Goal: Communication & Community: Ask a question

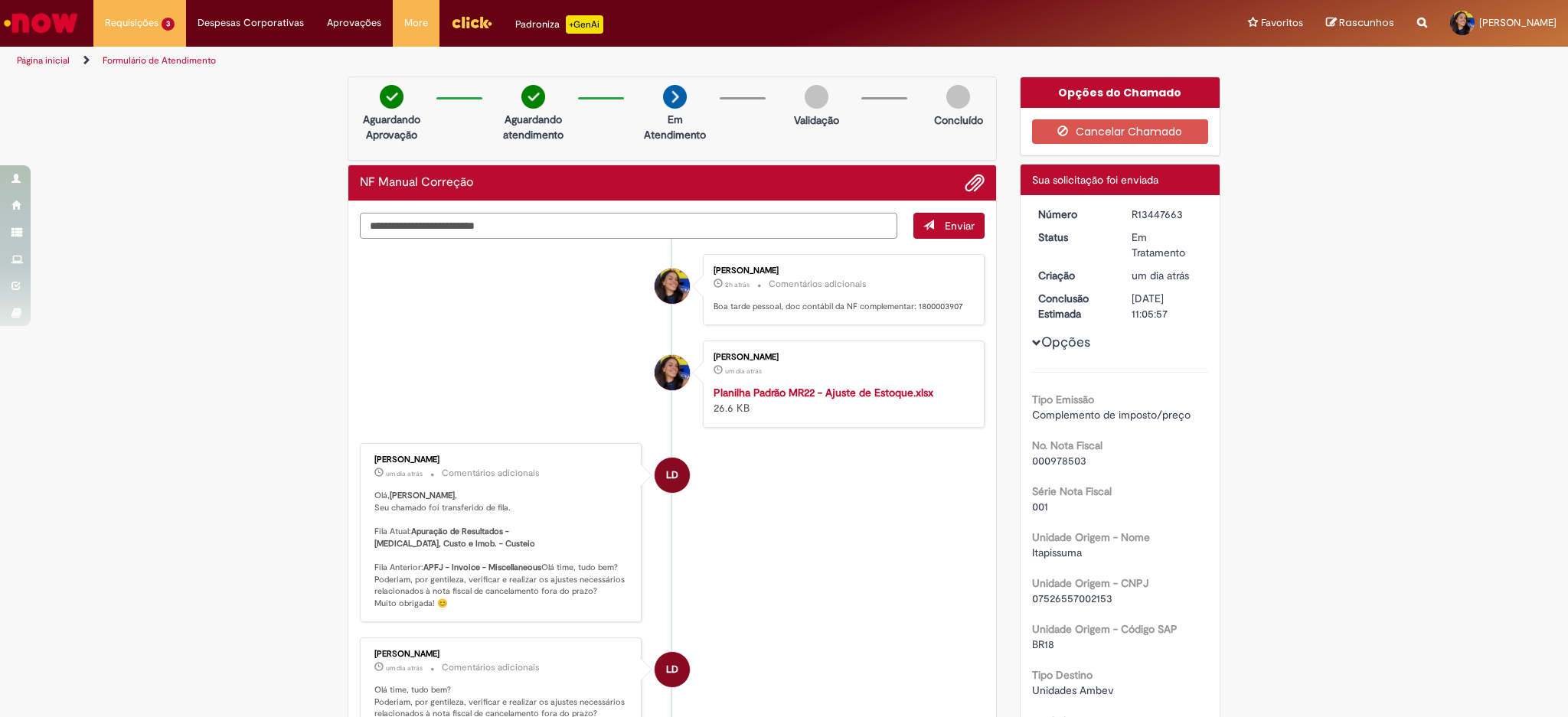
click at [601, 234] on textarea "Digite sua mensagem aqui..." at bounding box center [628, 226] width 537 height 26
type textarea "*"
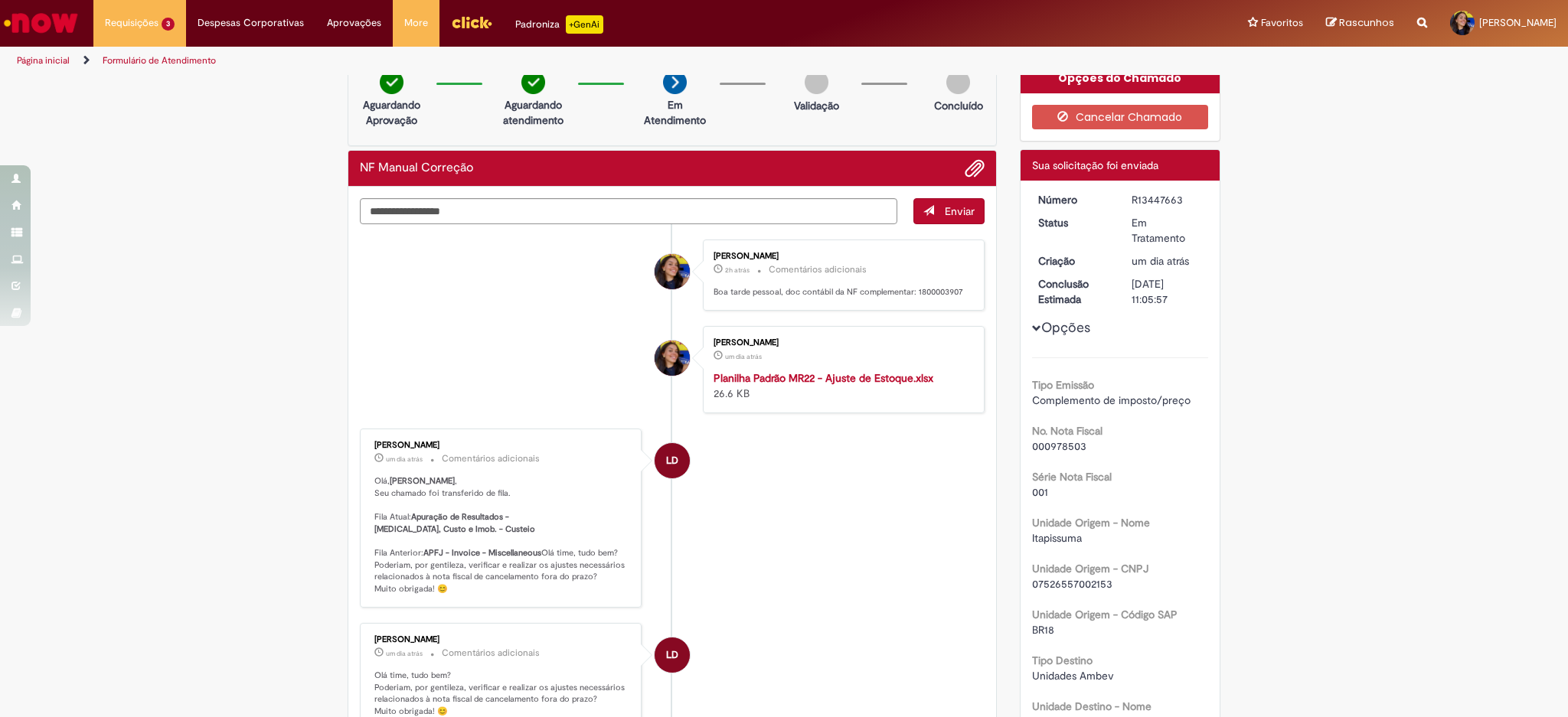
scroll to position [7, 0]
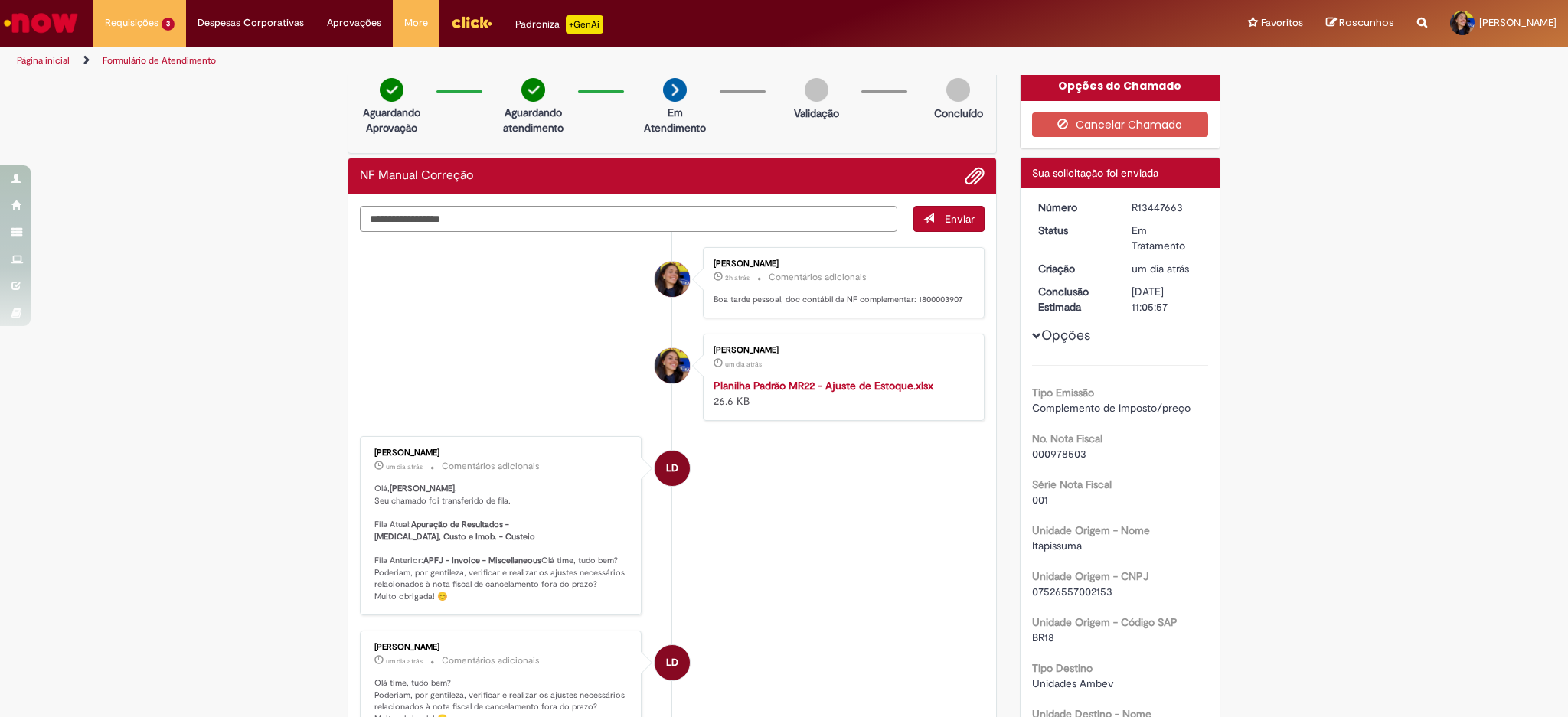
click at [577, 212] on textarea "**********" at bounding box center [628, 219] width 537 height 26
paste textarea "*********"
type textarea "**********"
click at [944, 226] on button "Enviar" at bounding box center [949, 219] width 71 height 26
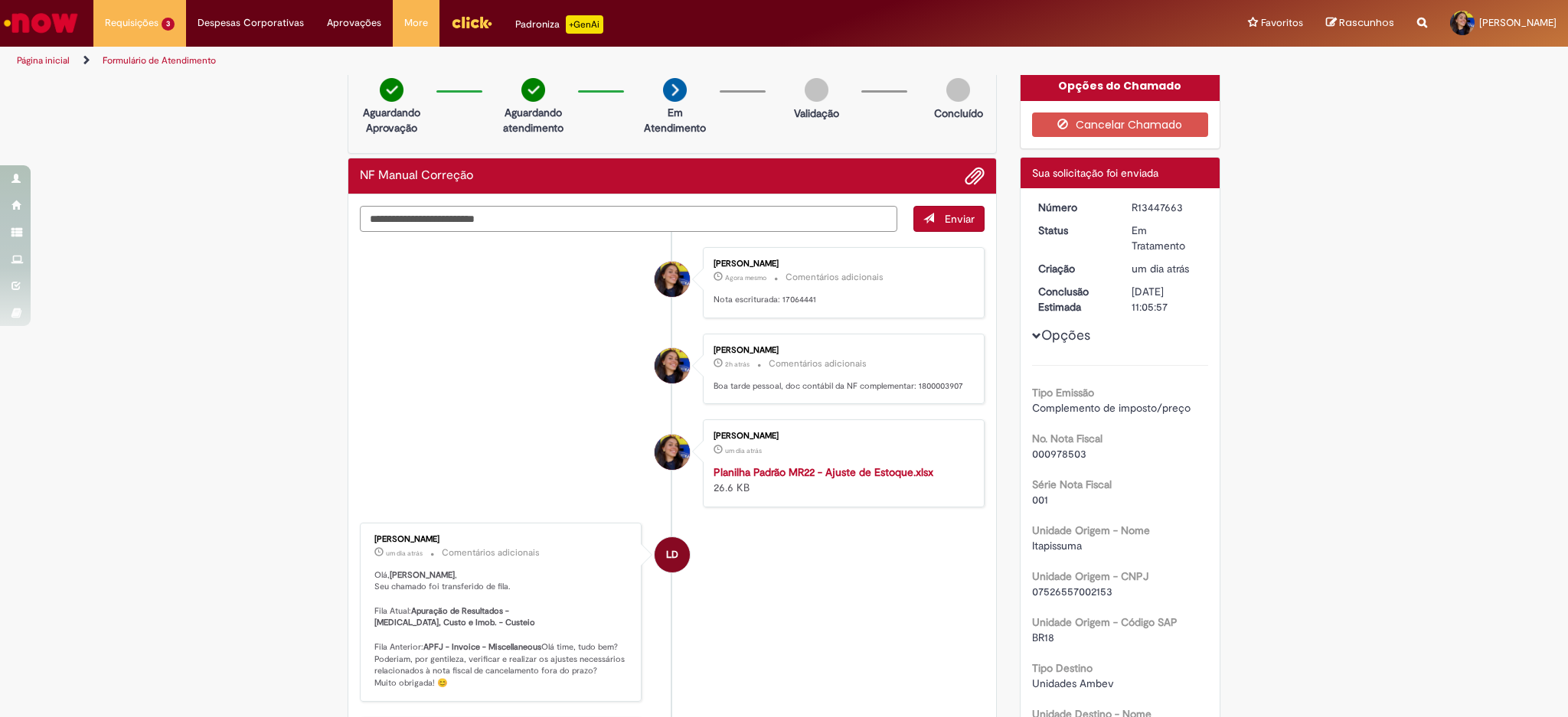
click at [810, 222] on textarea "Digite sua mensagem aqui..." at bounding box center [628, 219] width 537 height 26
type textarea "*"
paste textarea "**********"
click at [386, 225] on textarea "**********" at bounding box center [628, 219] width 537 height 26
type textarea "**********"
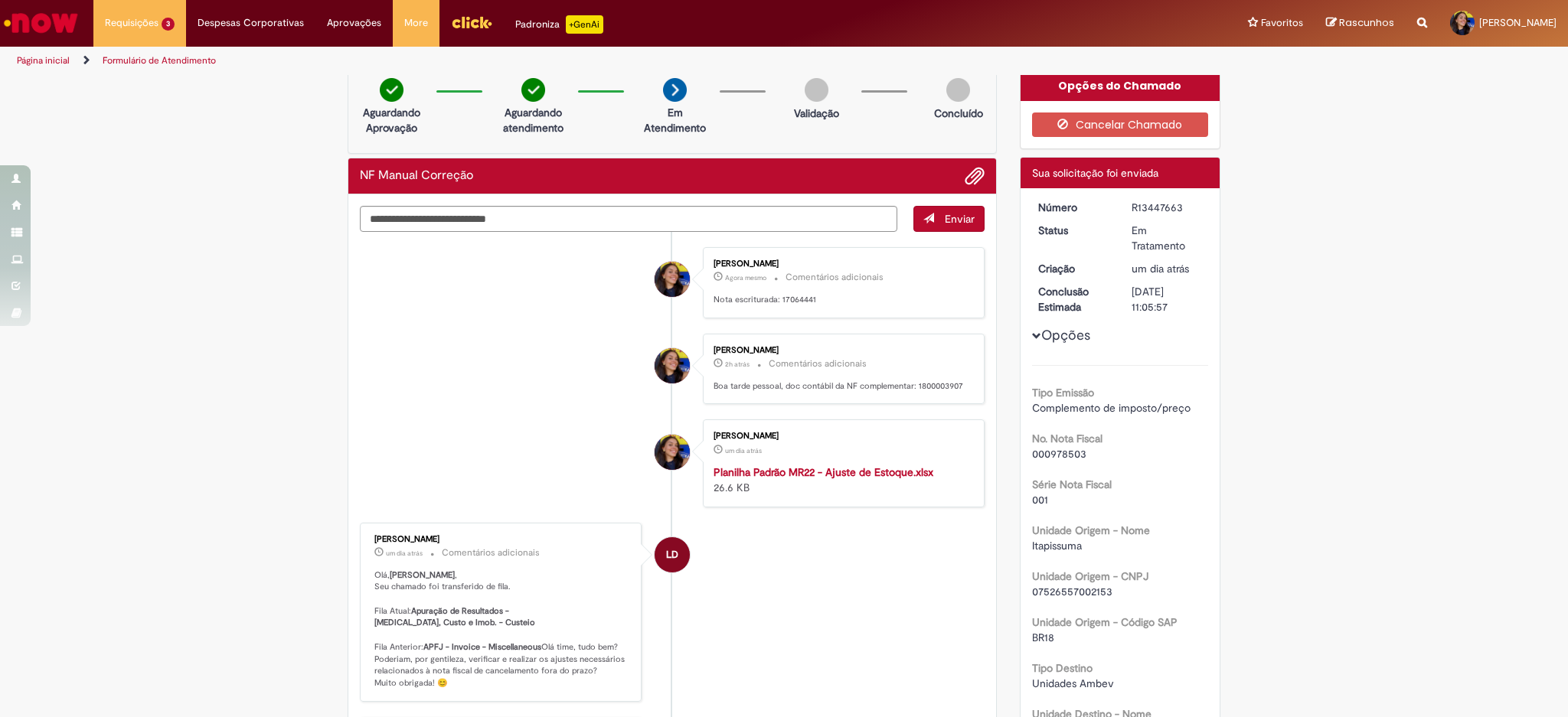
click at [924, 213] on span "submit" at bounding box center [929, 218] width 11 height 11
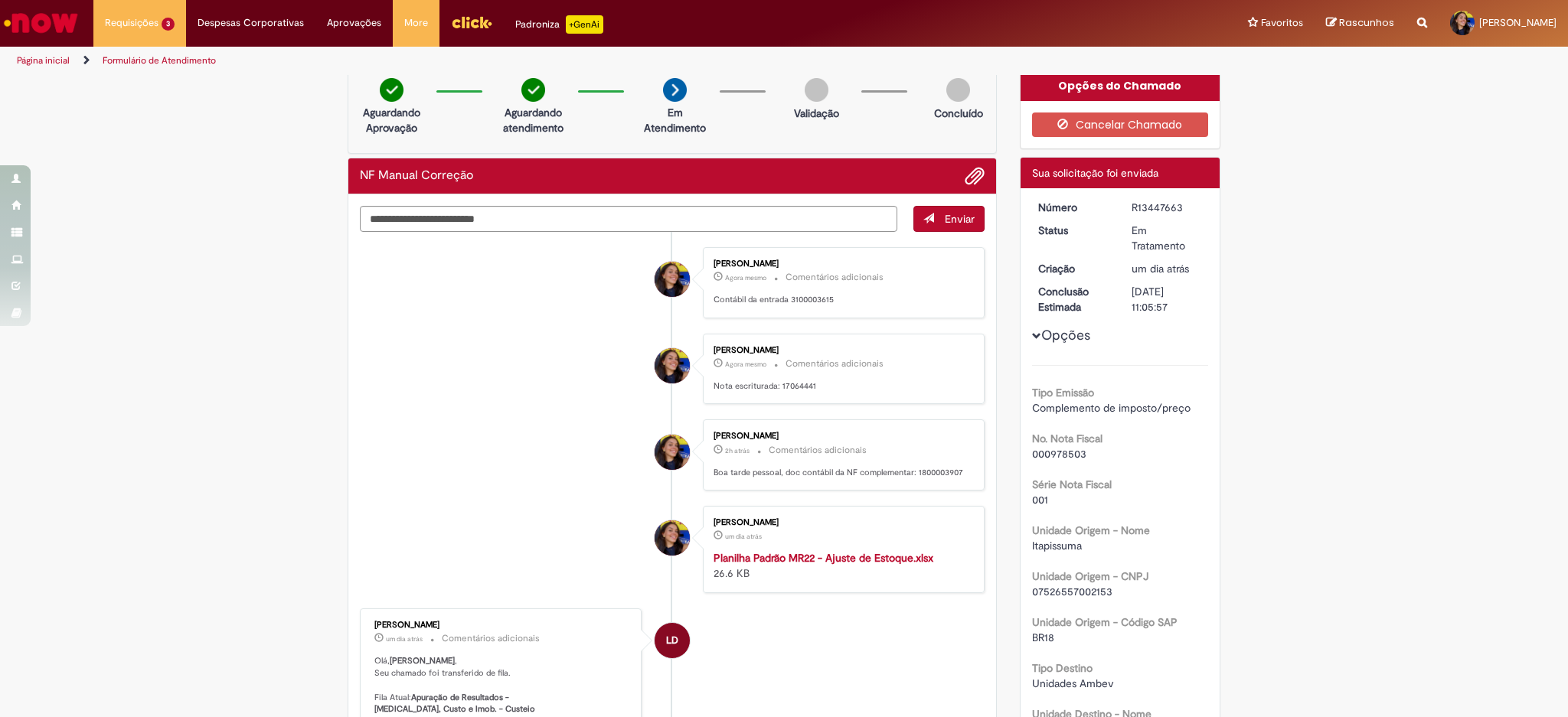
click at [1153, 197] on div "Número R13447663 Status Em Tratamento Criação um dia atrás um dia atrás Conclus…" at bounding box center [1121, 581] width 200 height 786
click at [1154, 213] on div "R13447663" at bounding box center [1167, 207] width 71 height 15
copy div "R13447663"
click at [1138, 200] on div "R13447663" at bounding box center [1167, 207] width 71 height 15
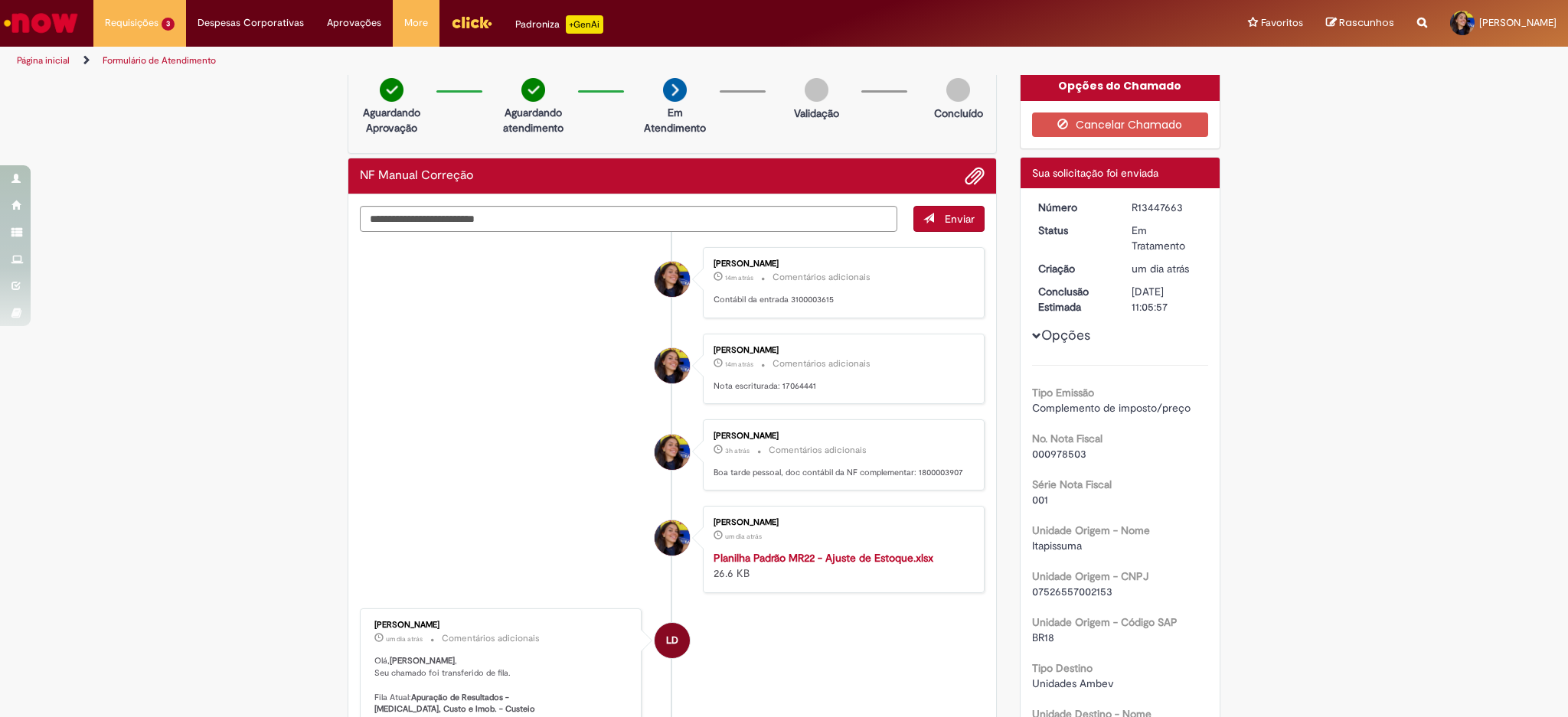
click at [1138, 200] on div "R13447663" at bounding box center [1167, 207] width 71 height 15
click at [1176, 206] on div "R13447663" at bounding box center [1167, 207] width 71 height 15
click at [1197, 213] on dd "R13447663" at bounding box center [1167, 207] width 94 height 15
click at [1180, 208] on div "R13447663" at bounding box center [1167, 207] width 71 height 15
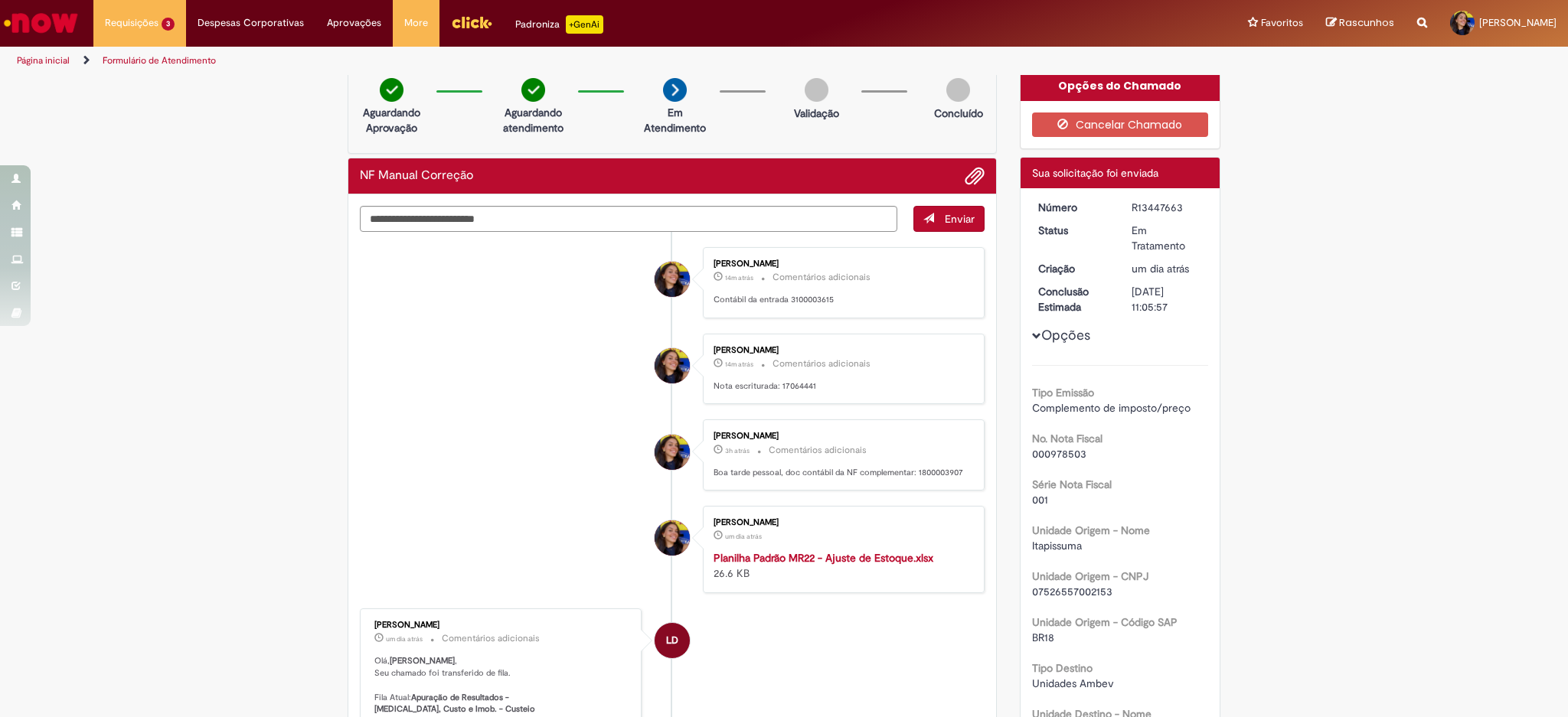
drag, startPoint x: 1124, startPoint y: 199, endPoint x: 1146, endPoint y: 203, distance: 22.4
click at [1159, 200] on div "R13447663" at bounding box center [1167, 207] width 71 height 15
drag, startPoint x: 1123, startPoint y: 203, endPoint x: 1195, endPoint y: 202, distance: 72.0
click at [1195, 203] on dd "R13447663" at bounding box center [1167, 207] width 94 height 15
copy div "R13447663"
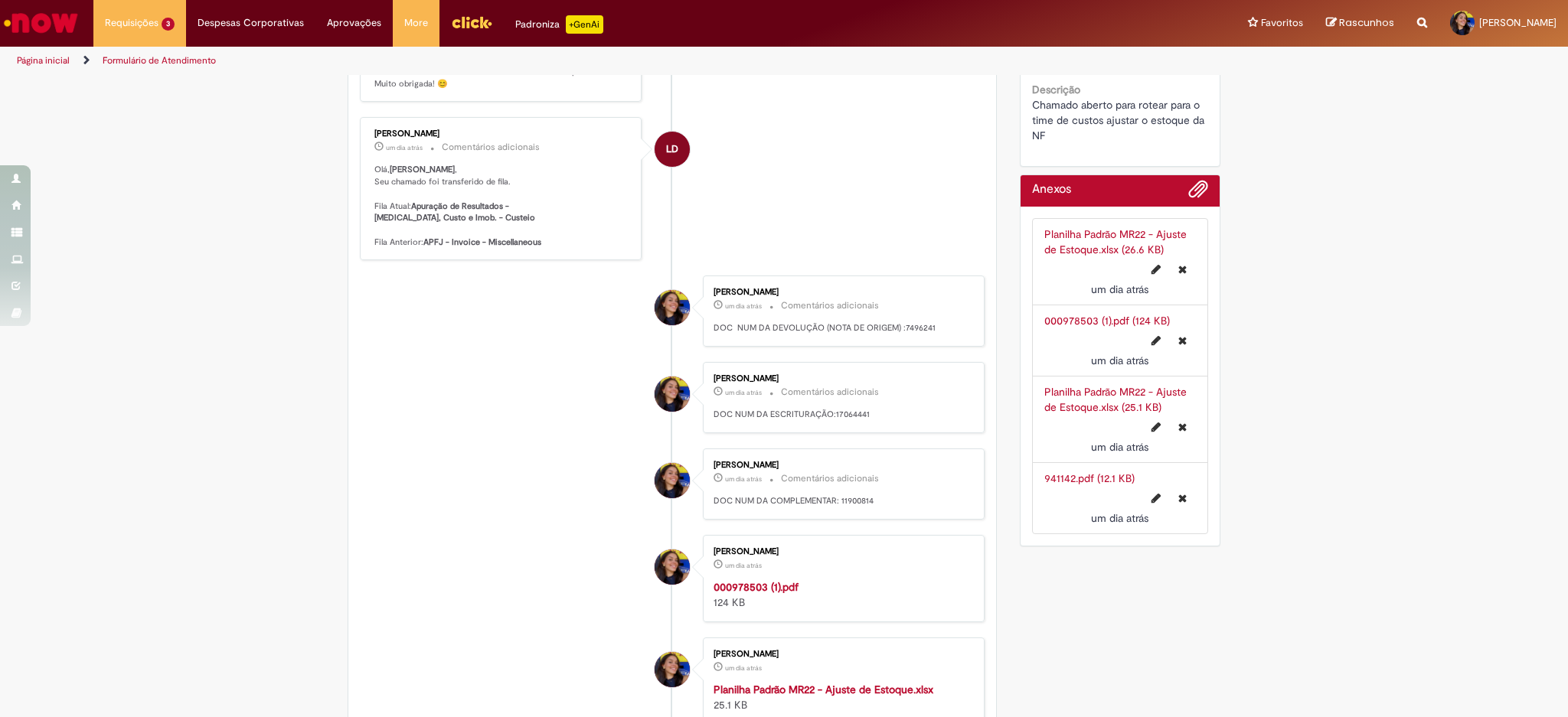
scroll to position [816, 0]
click at [858, 500] on p "DOC NUM DA COMPLEMENTAR: 11900814" at bounding box center [840, 500] width 255 height 12
copy p "11900814"
click at [851, 410] on p "DOC NUM DA ESCRITURAÇÃO:17064441" at bounding box center [840, 414] width 255 height 12
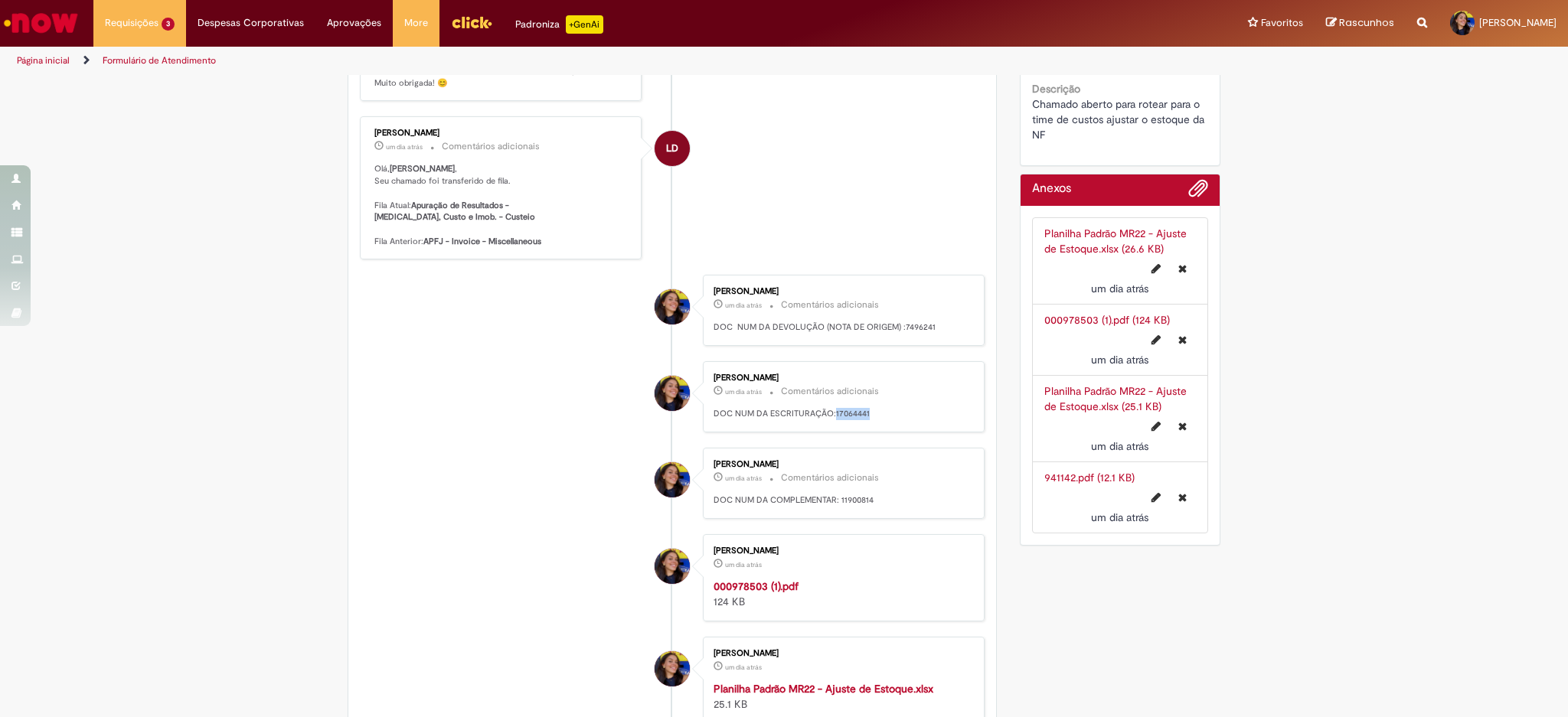
click at [851, 410] on p "DOC NUM DA ESCRITURAÇÃO:17064441" at bounding box center [840, 414] width 255 height 12
copy p "17064441"
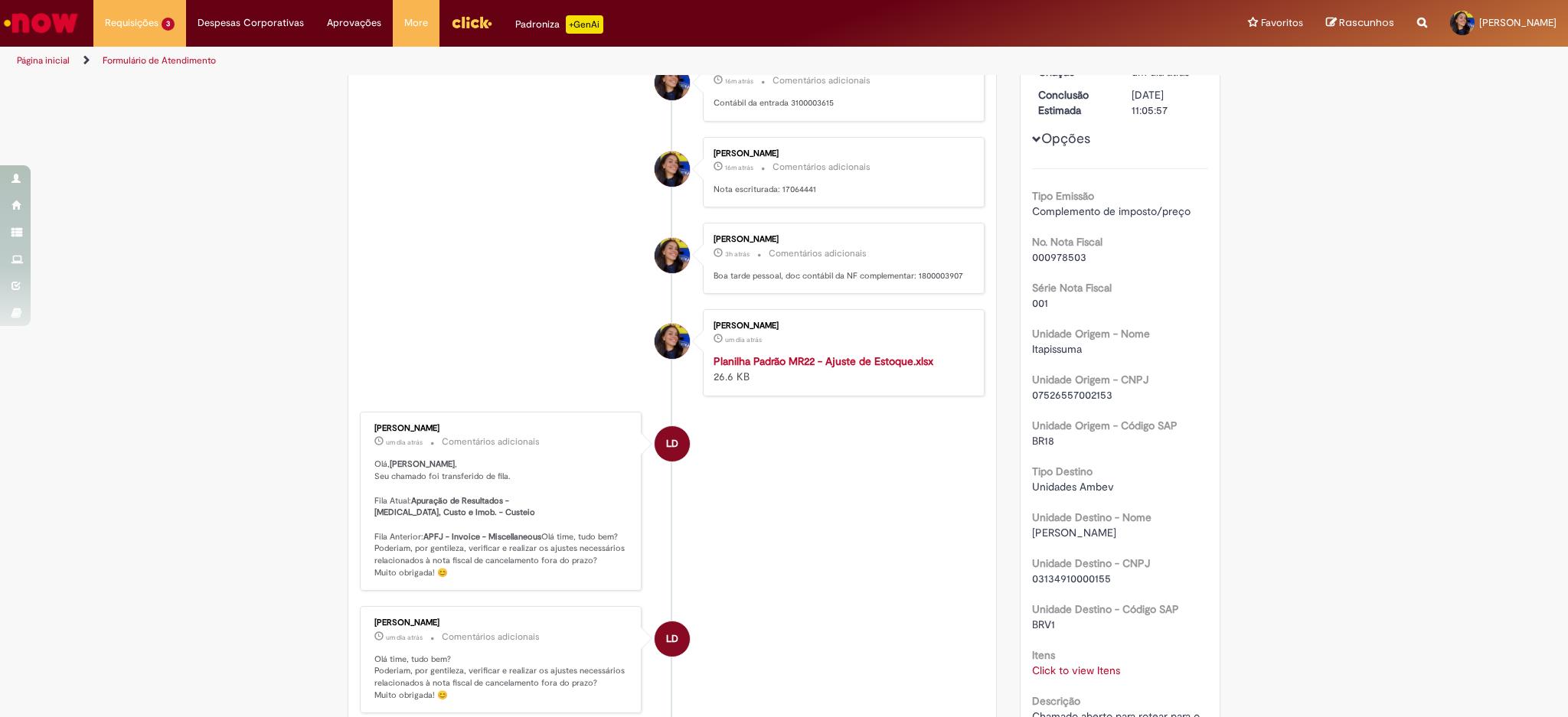
scroll to position [102, 0]
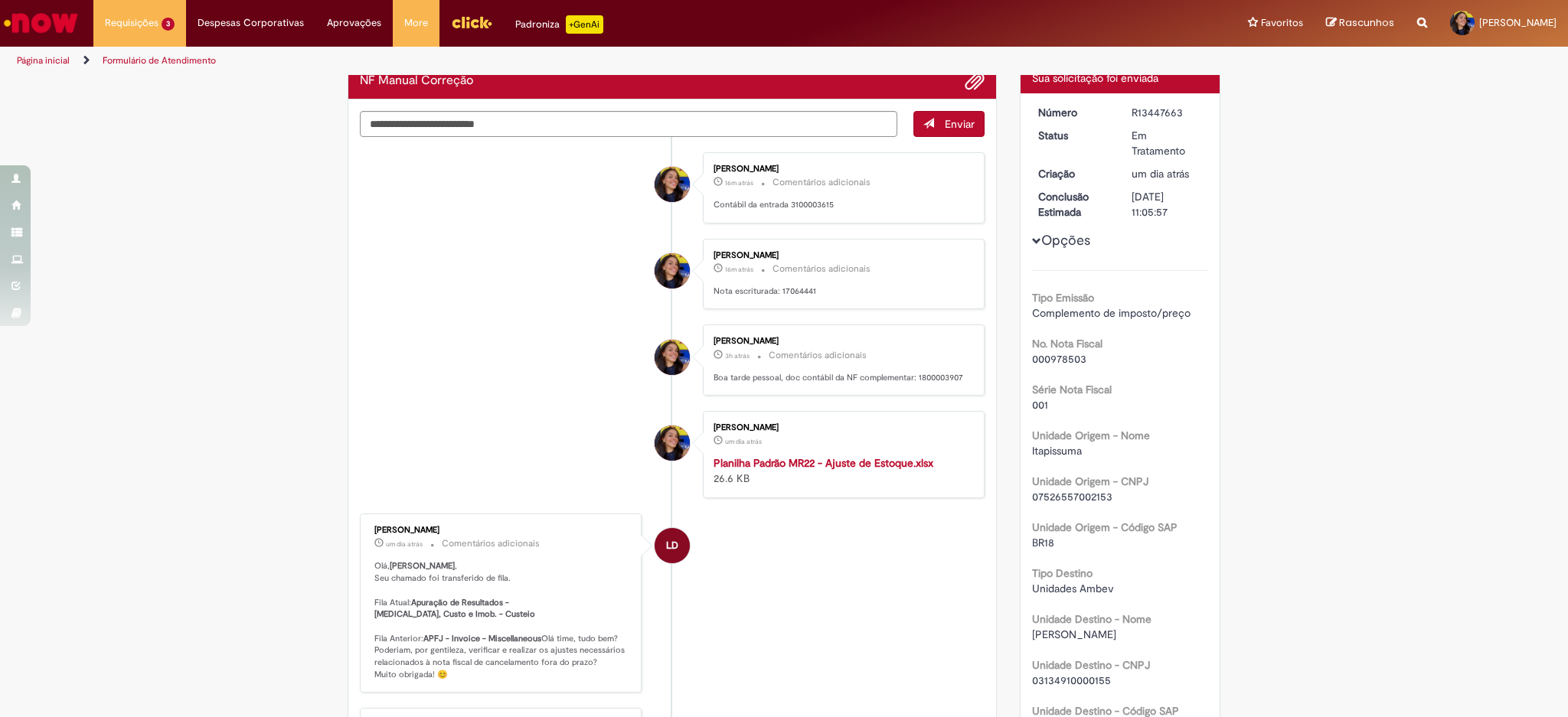
click at [932, 375] on p "Boa tarde pessoal, doc contábil da NF complementar: 1800003907" at bounding box center [840, 378] width 255 height 12
copy p "1800003907"
click at [798, 204] on p "Contábil da entrada 3100003615" at bounding box center [840, 205] width 255 height 12
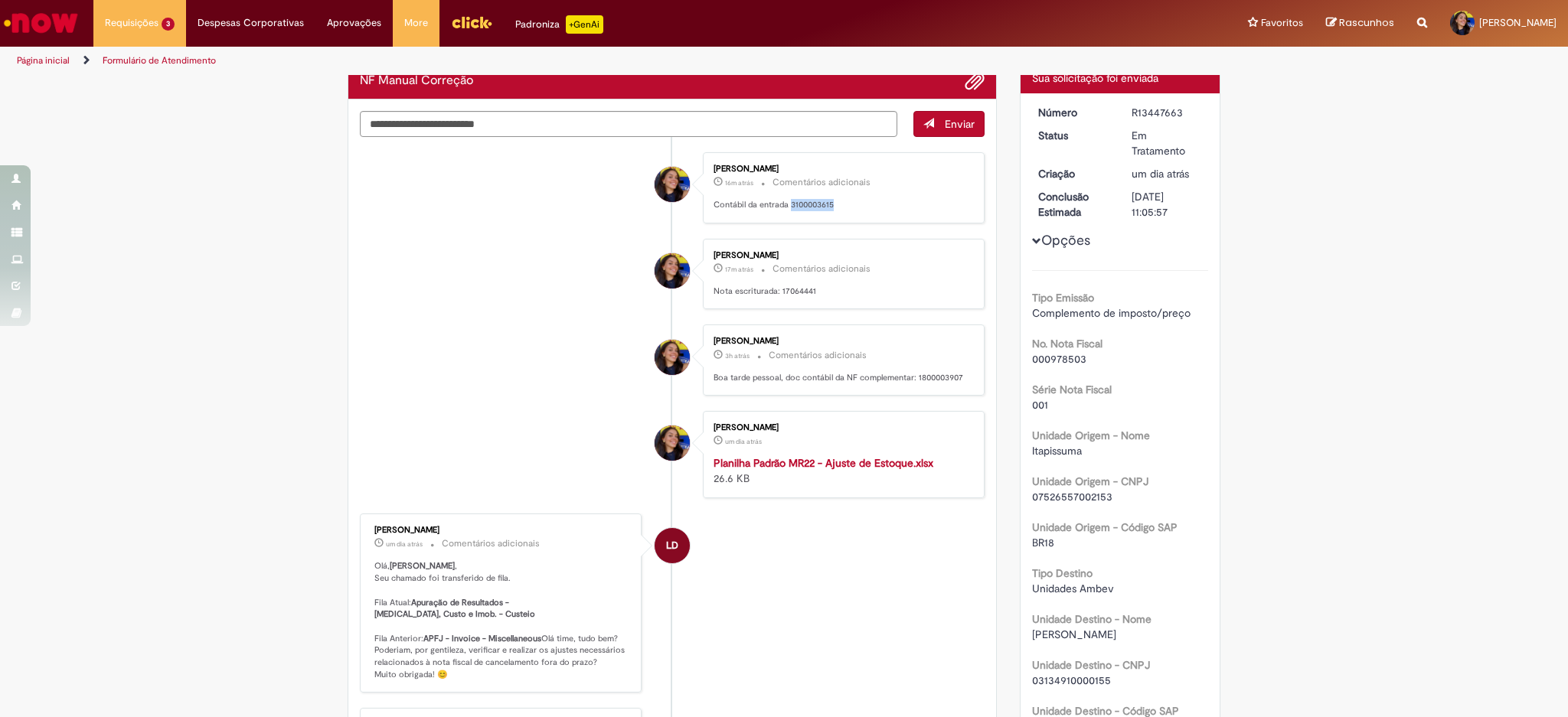
copy p "3100003615"
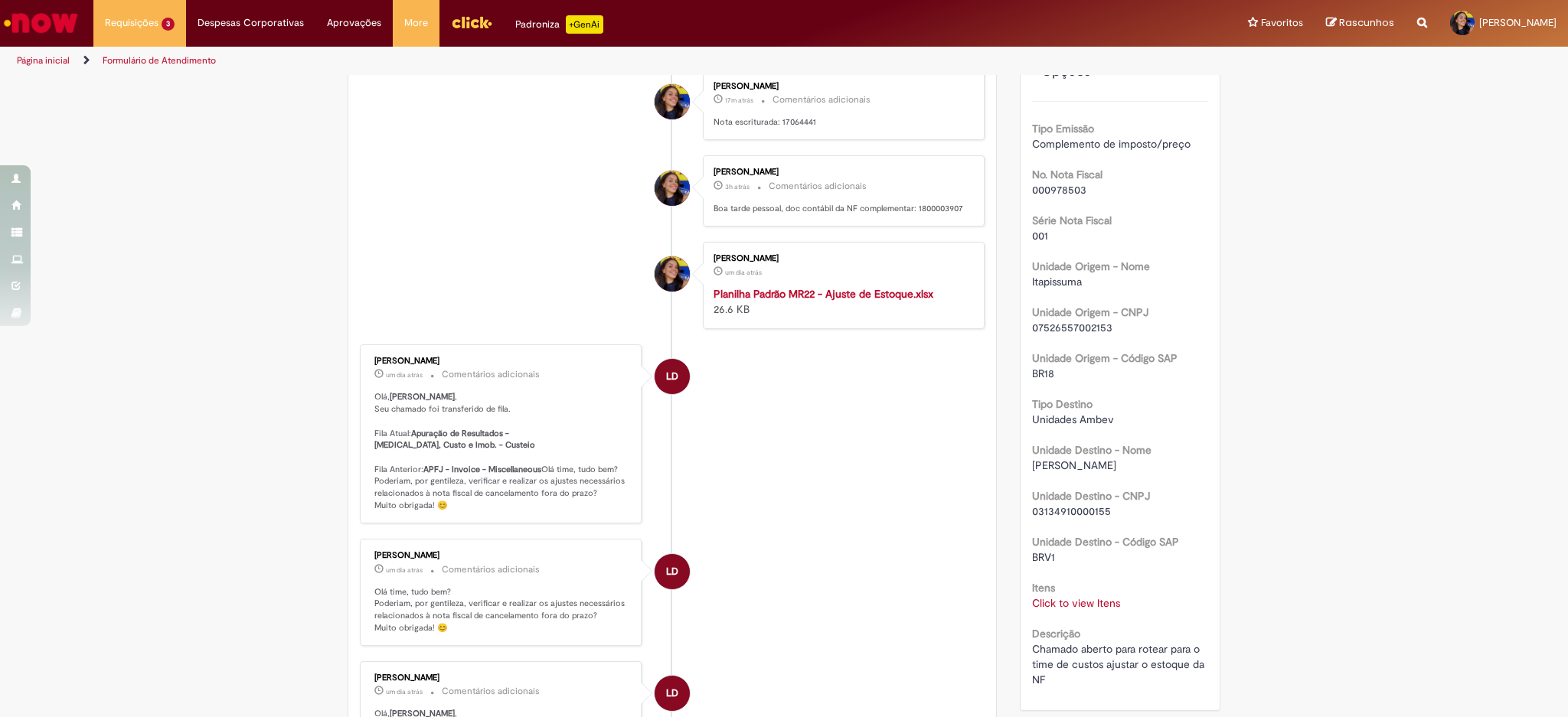
scroll to position [0, 0]
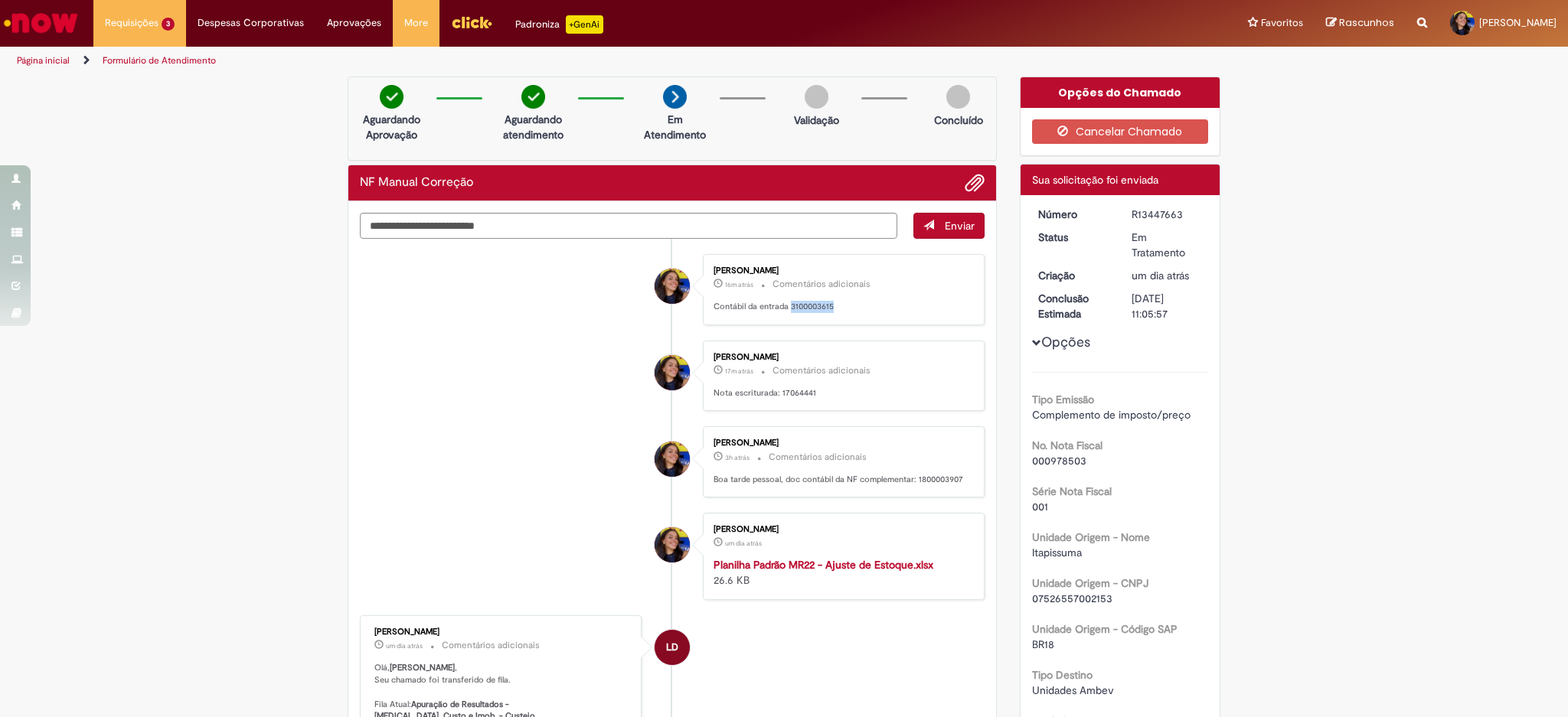
copy p "3100003615"
click at [138, 56] on link "Exibir Todas as Solicitações" at bounding box center [179, 62] width 169 height 17
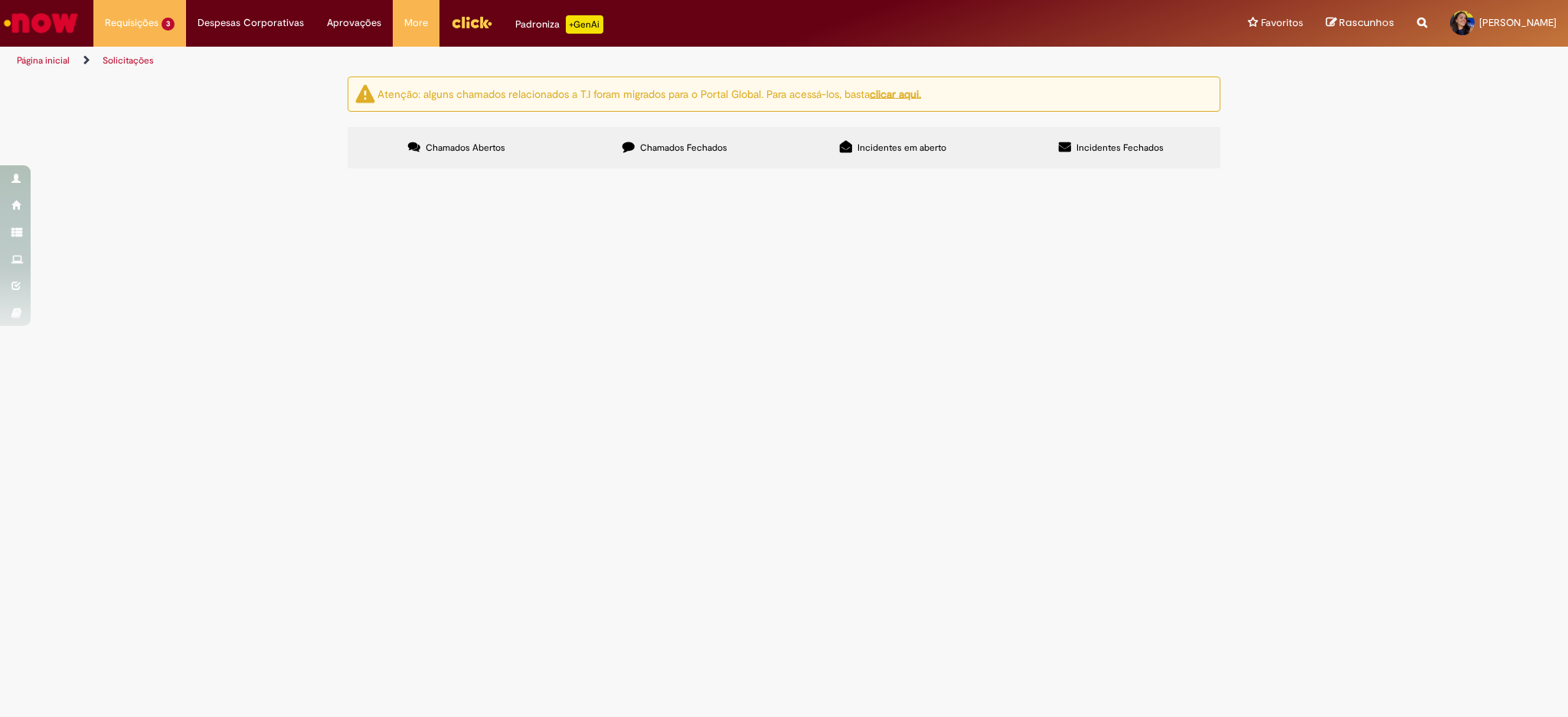
click at [0, 0] on span "Boa tarde Abrindo o chamado para seguirmos com os ajustes de estoque na NF comp…" at bounding box center [0, 0] width 0 height 0
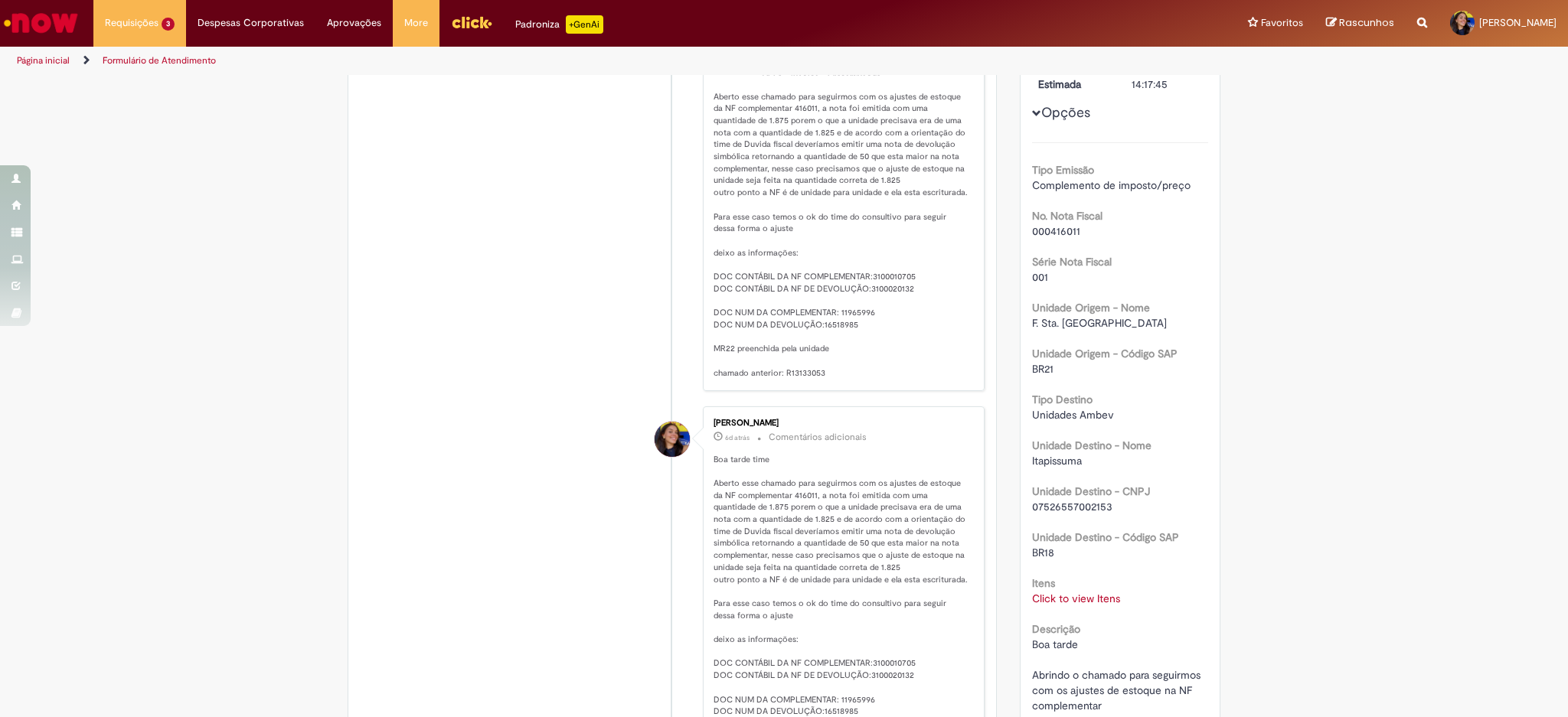
scroll to position [394, 0]
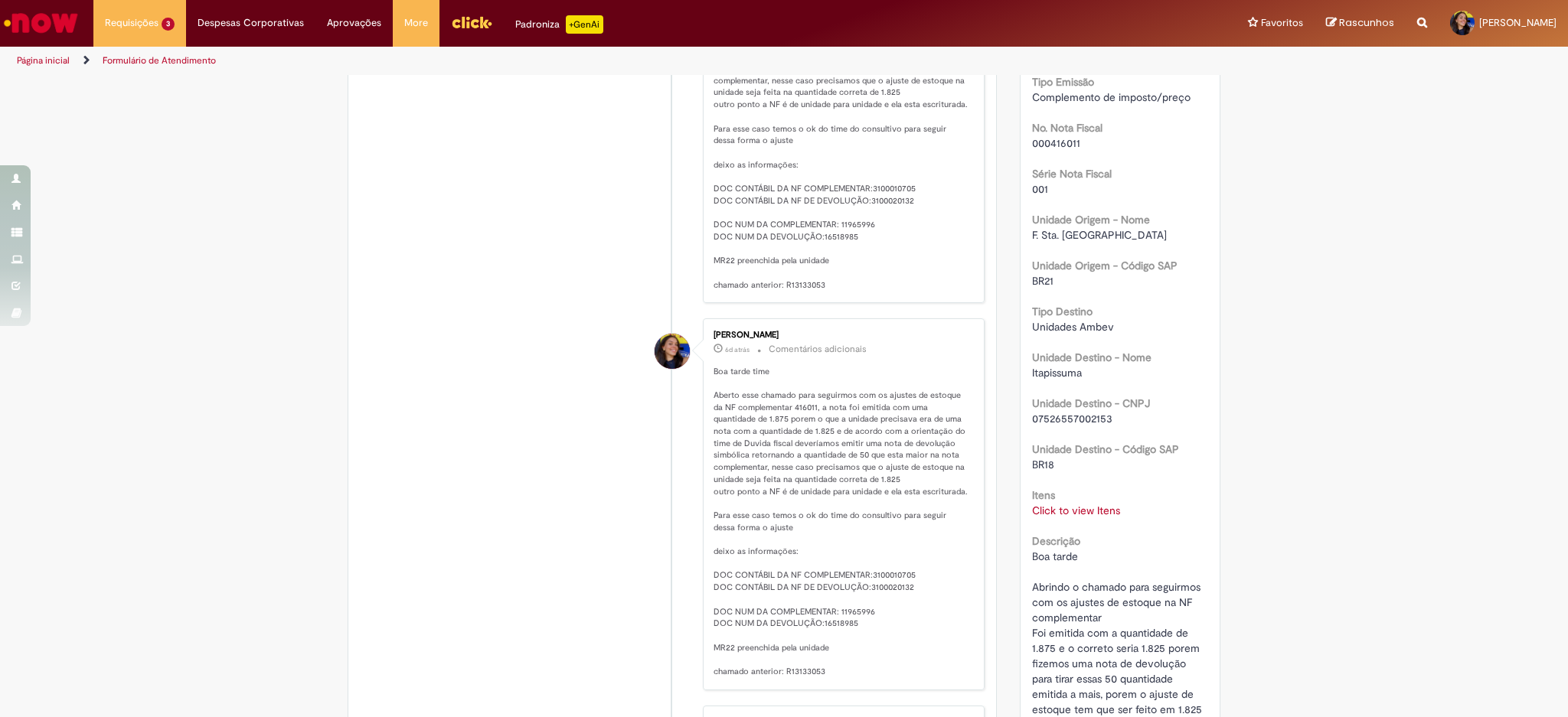
click at [837, 237] on p "[PERSON_NAME] , Seu chamado foi transferido de fila. Fila Atual: Apuração de Re…" at bounding box center [840, 99] width 255 height 385
copy p "11965996"
click at [837, 246] on p "[PERSON_NAME] , Seu chamado foi transferido de fila. Fila Atual: Apuração de Re…" at bounding box center [840, 99] width 255 height 385
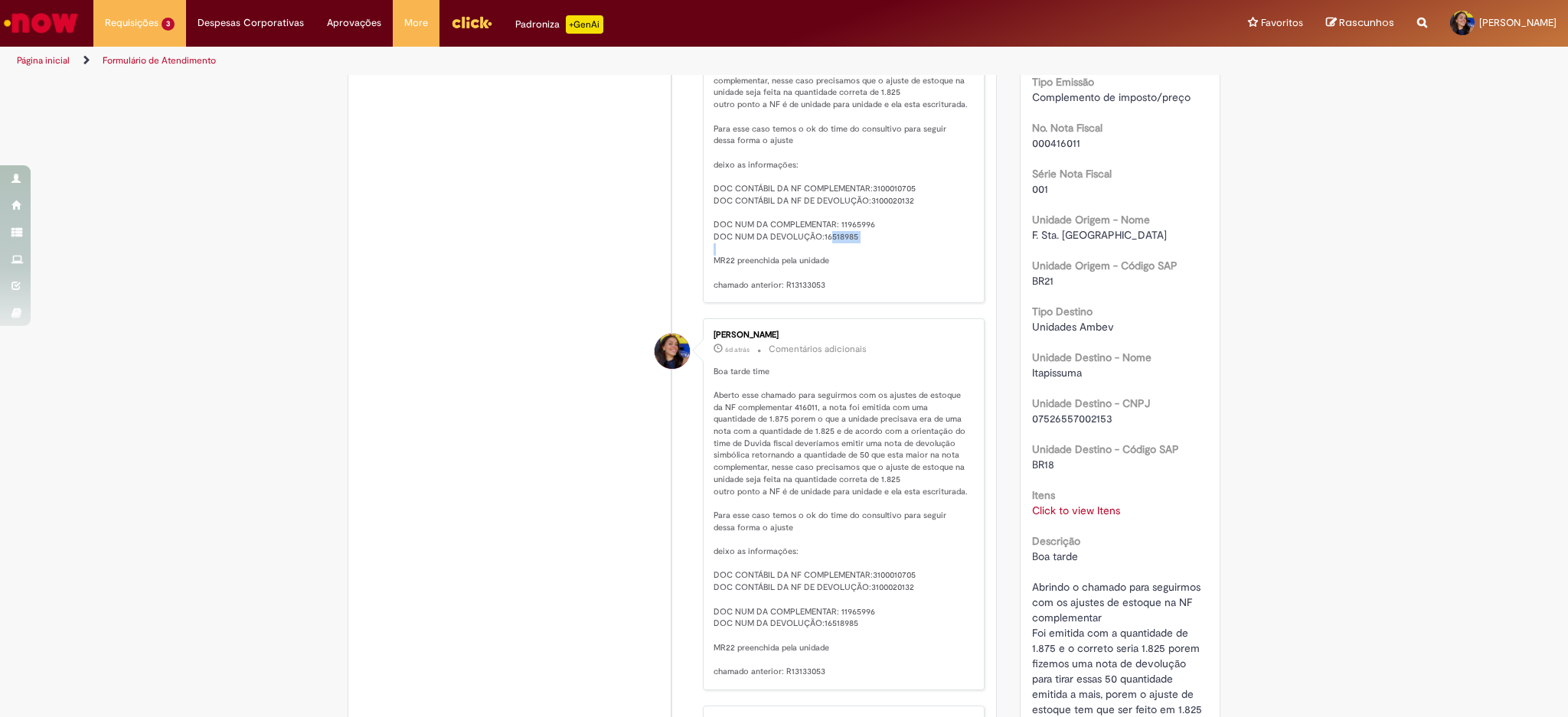
copy p "16518985"
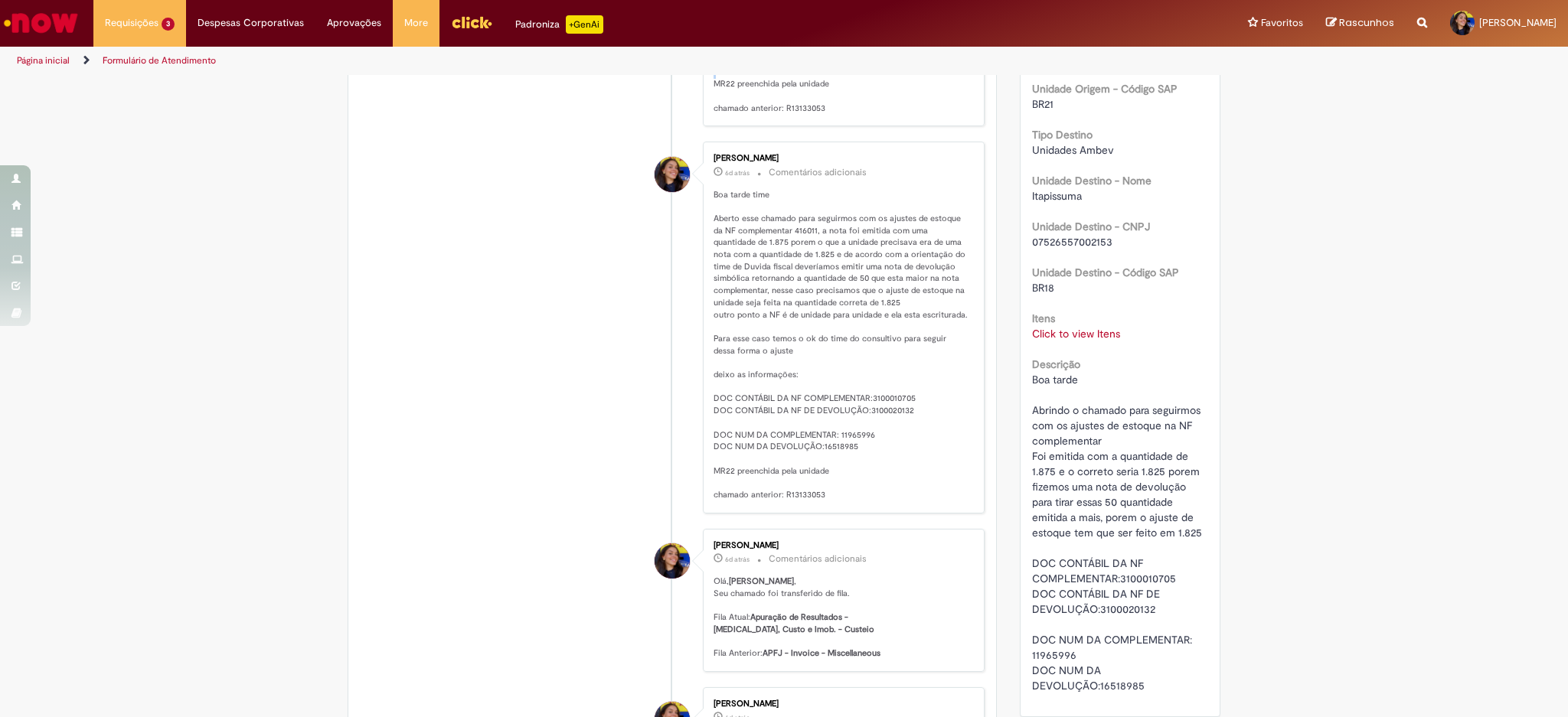
scroll to position [700, 0]
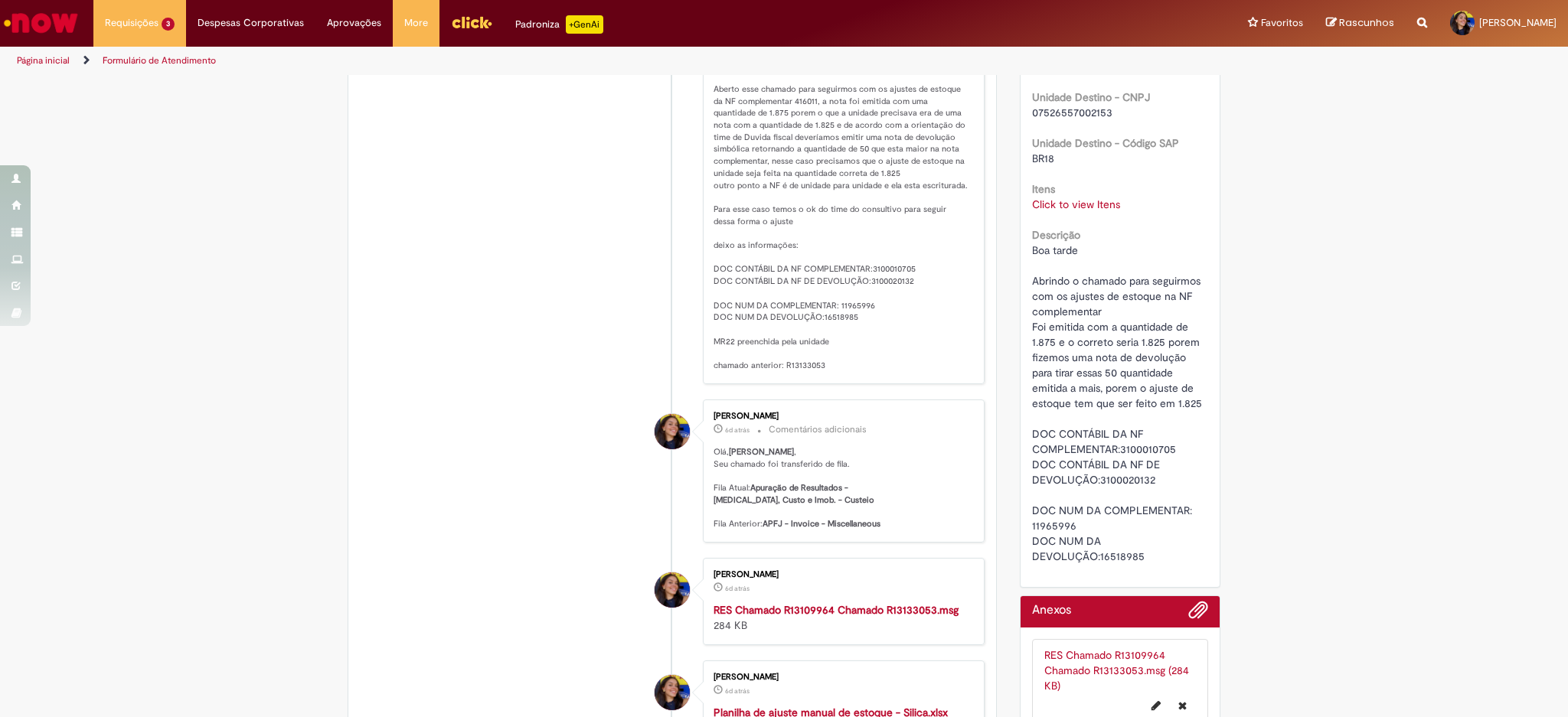
click at [895, 283] on p "Boa tarde time Aberto esse chamado para seguirmos com os ajustes de estoque da …" at bounding box center [840, 216] width 255 height 312
click at [893, 278] on p "Boa tarde time Aberto esse chamado para seguirmos com os ajustes de estoque da …" at bounding box center [840, 216] width 255 height 312
copy p "3100010705"
click at [876, 291] on p "Boa tarde time Aberto esse chamado para seguirmos com os ajustes de estoque da …" at bounding box center [840, 216] width 255 height 312
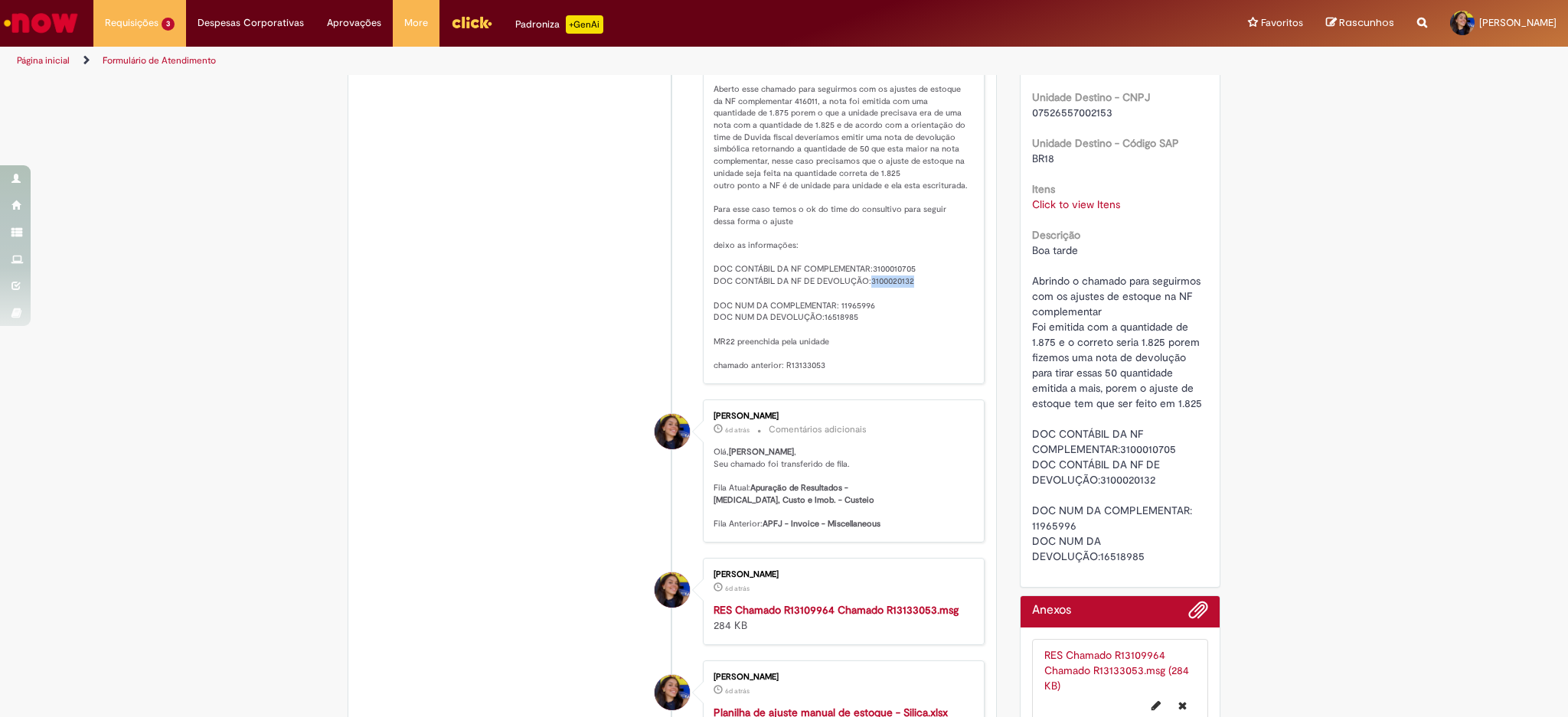
click at [876, 291] on p "Boa tarde time Aberto esse chamado para seguirmos com os ajustes de estoque da …" at bounding box center [840, 216] width 255 height 312
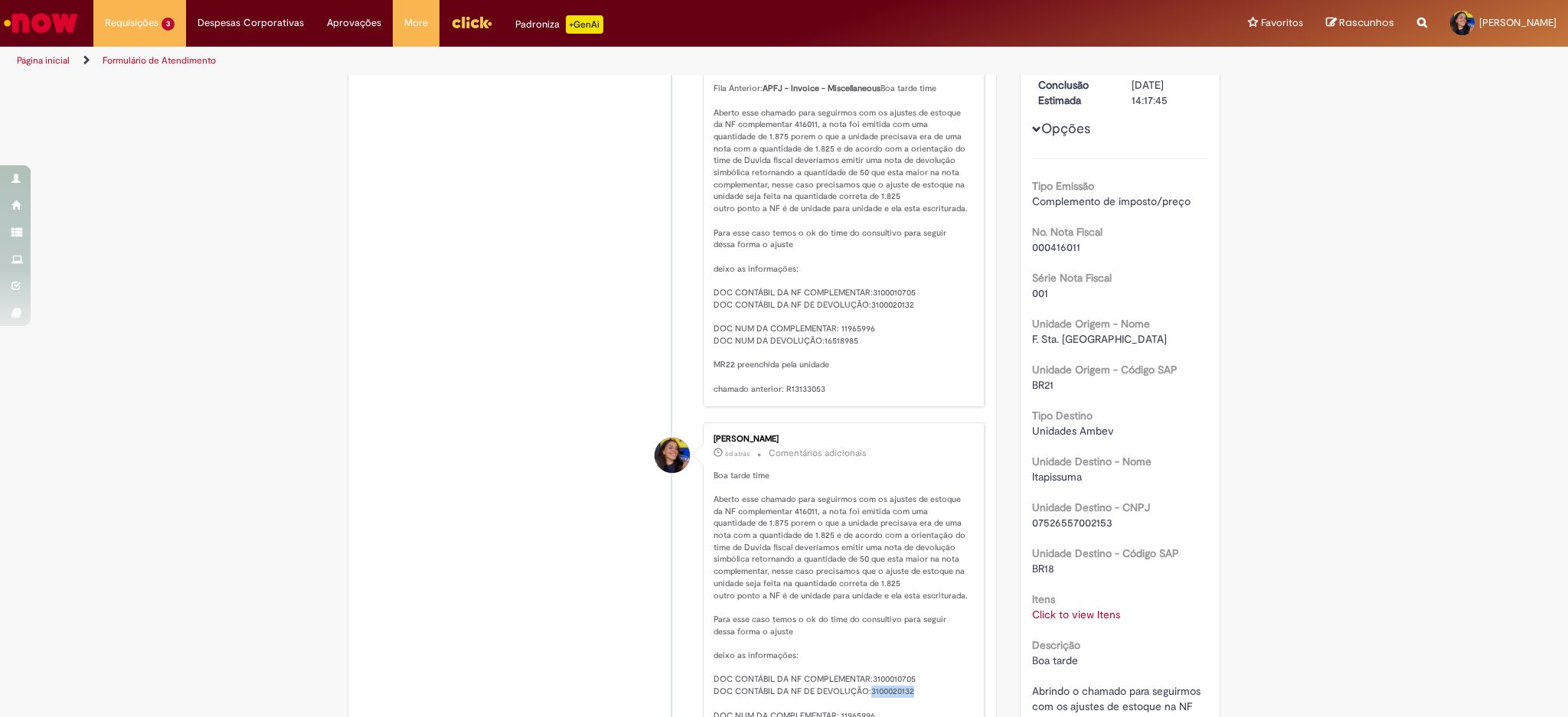
scroll to position [0, 0]
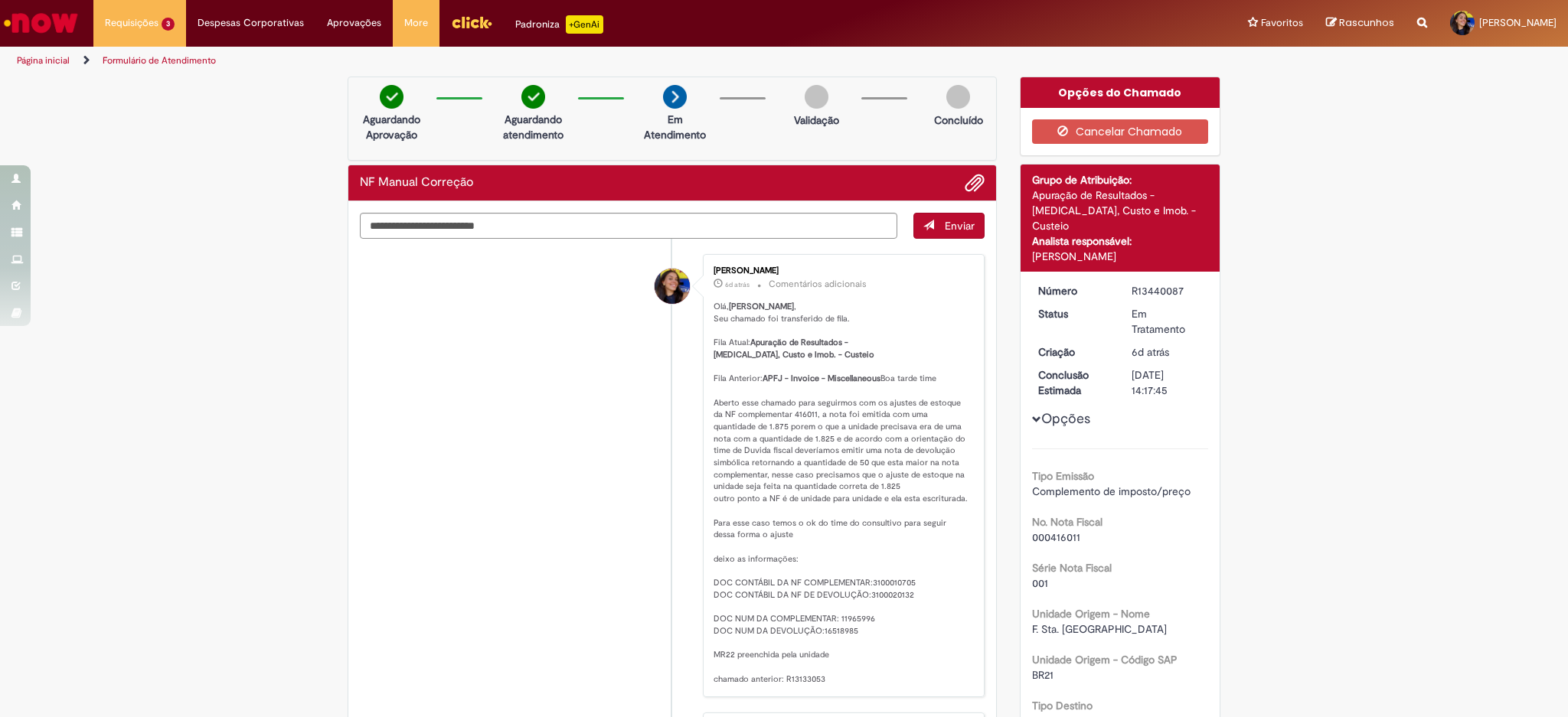
click at [1158, 285] on div "R13440087" at bounding box center [1167, 291] width 71 height 15
click at [1156, 283] on div "R13440087" at bounding box center [1167, 291] width 71 height 15
click at [1156, 294] on div "R13440087" at bounding box center [1167, 291] width 71 height 15
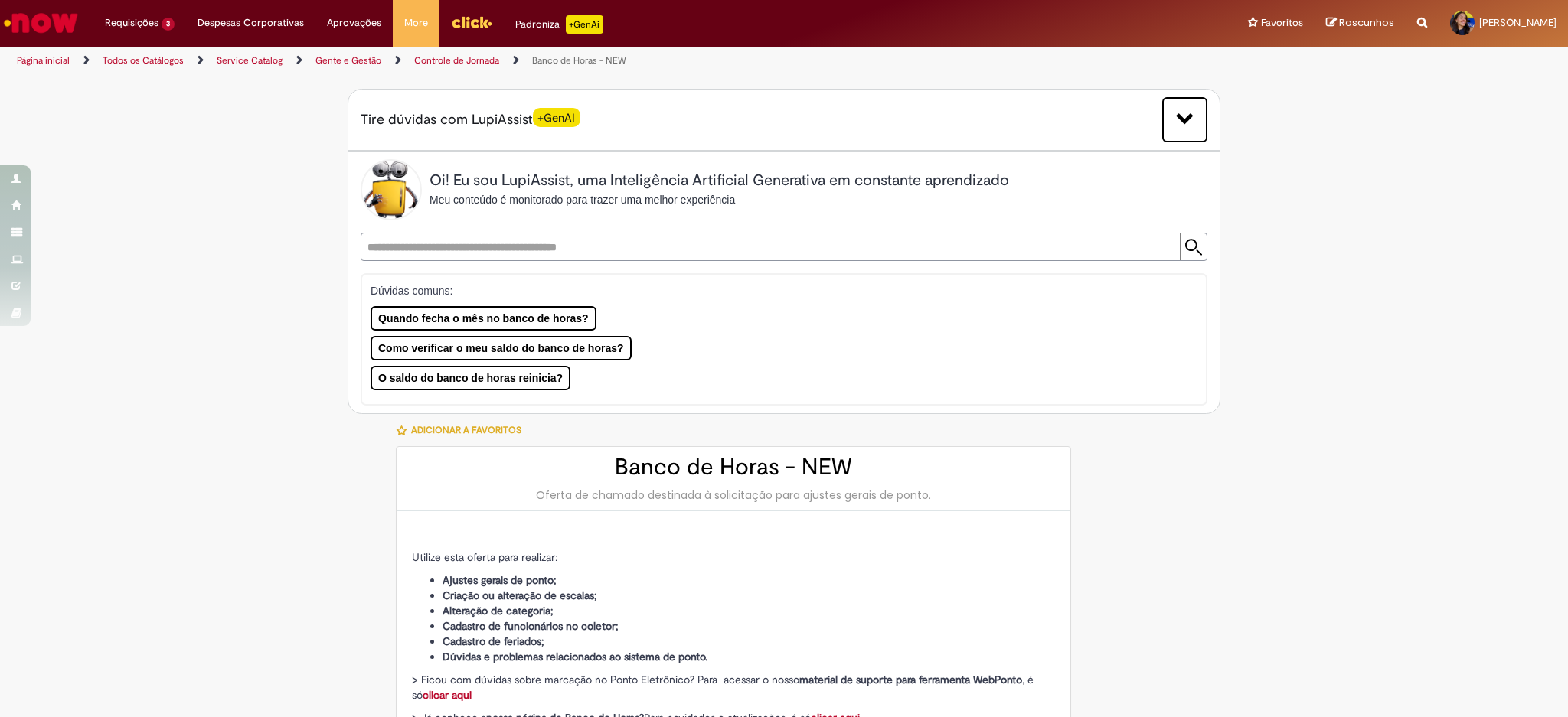
click at [463, 32] on img "Menu Cabeçalho" at bounding box center [471, 22] width 41 height 23
type input "********"
type input "**********"
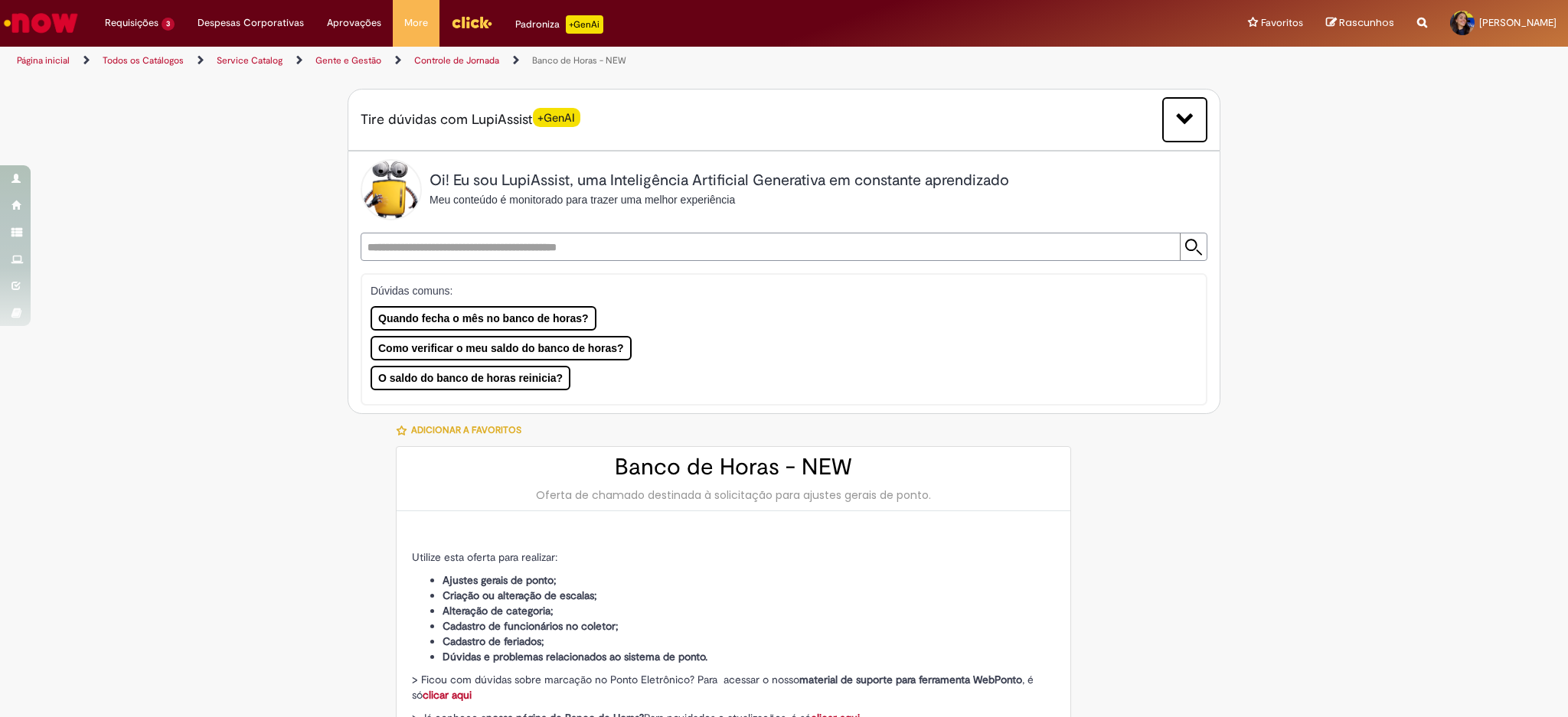
type input "**********"
type input "****"
type input "**********"
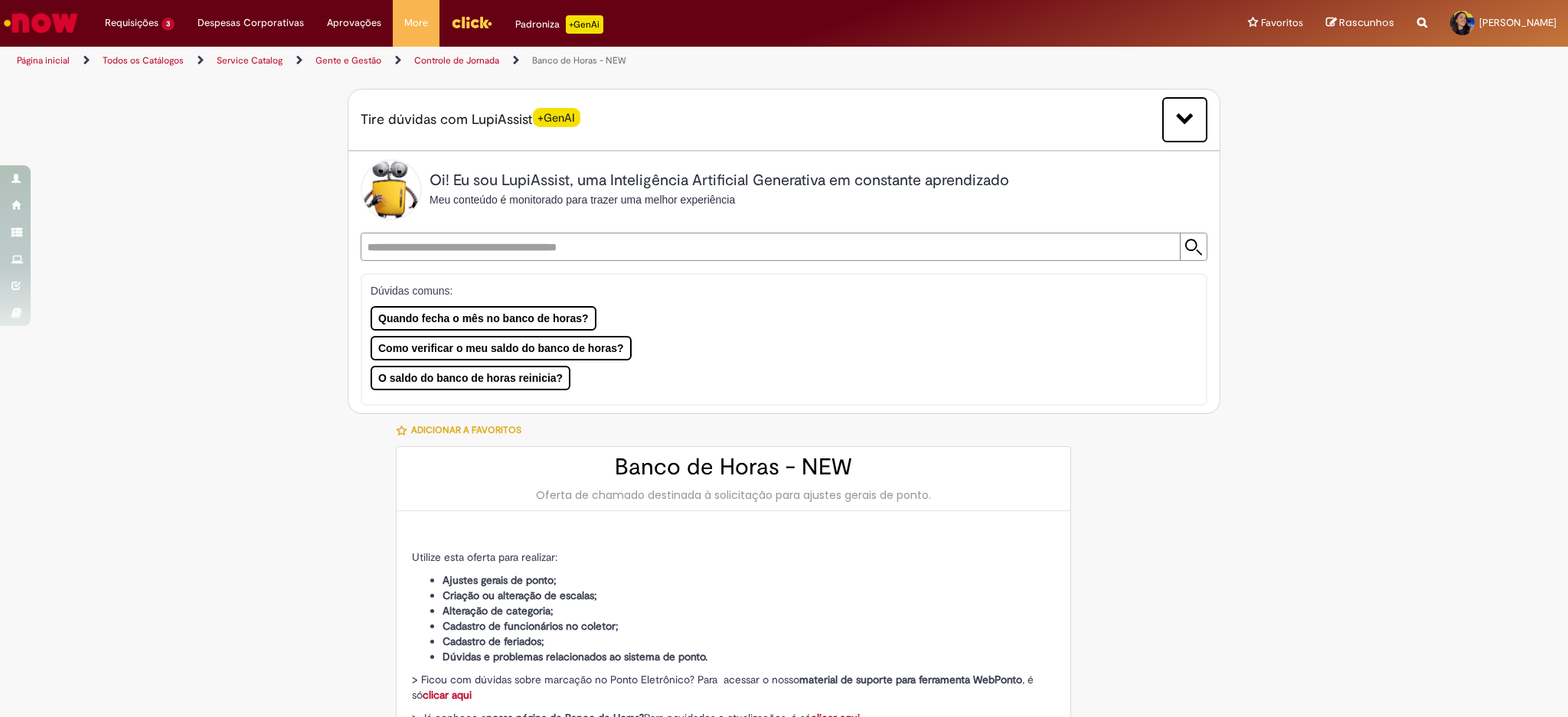
type input "**********"
